Goal: Navigation & Orientation: Find specific page/section

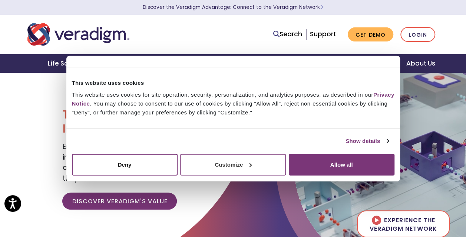
click at [225, 165] on button "Customize" at bounding box center [233, 165] width 106 height 22
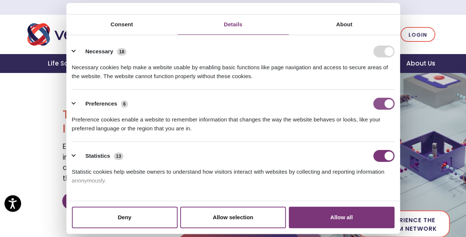
click at [383, 108] on input "Preferences" at bounding box center [383, 104] width 21 height 12
checkbox input "false"
click at [378, 162] on div "Statistic cookies help website owners to understand how visitors interact with …" at bounding box center [233, 173] width 323 height 23
click at [379, 158] on input "Statistics" at bounding box center [383, 156] width 21 height 12
checkbox input "false"
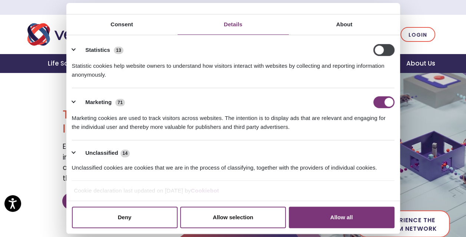
scroll to position [107, 0]
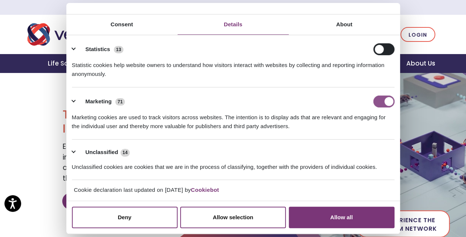
click at [386, 97] on input "Marketing" at bounding box center [383, 102] width 21 height 12
checkbox input "false"
click at [237, 213] on button "Allow selection" at bounding box center [233, 218] width 106 height 22
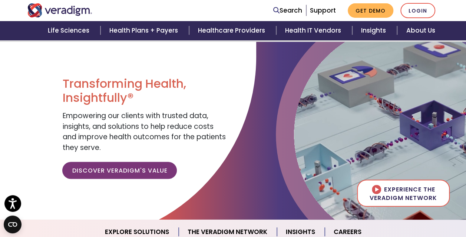
scroll to position [0, 0]
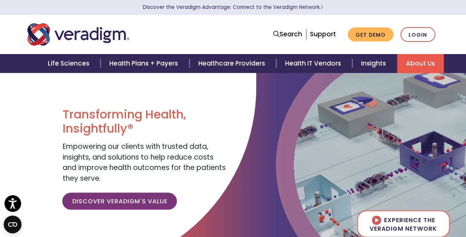
click at [403, 62] on link "About Us" at bounding box center [420, 63] width 47 height 19
